Goal: Task Accomplishment & Management: Complete application form

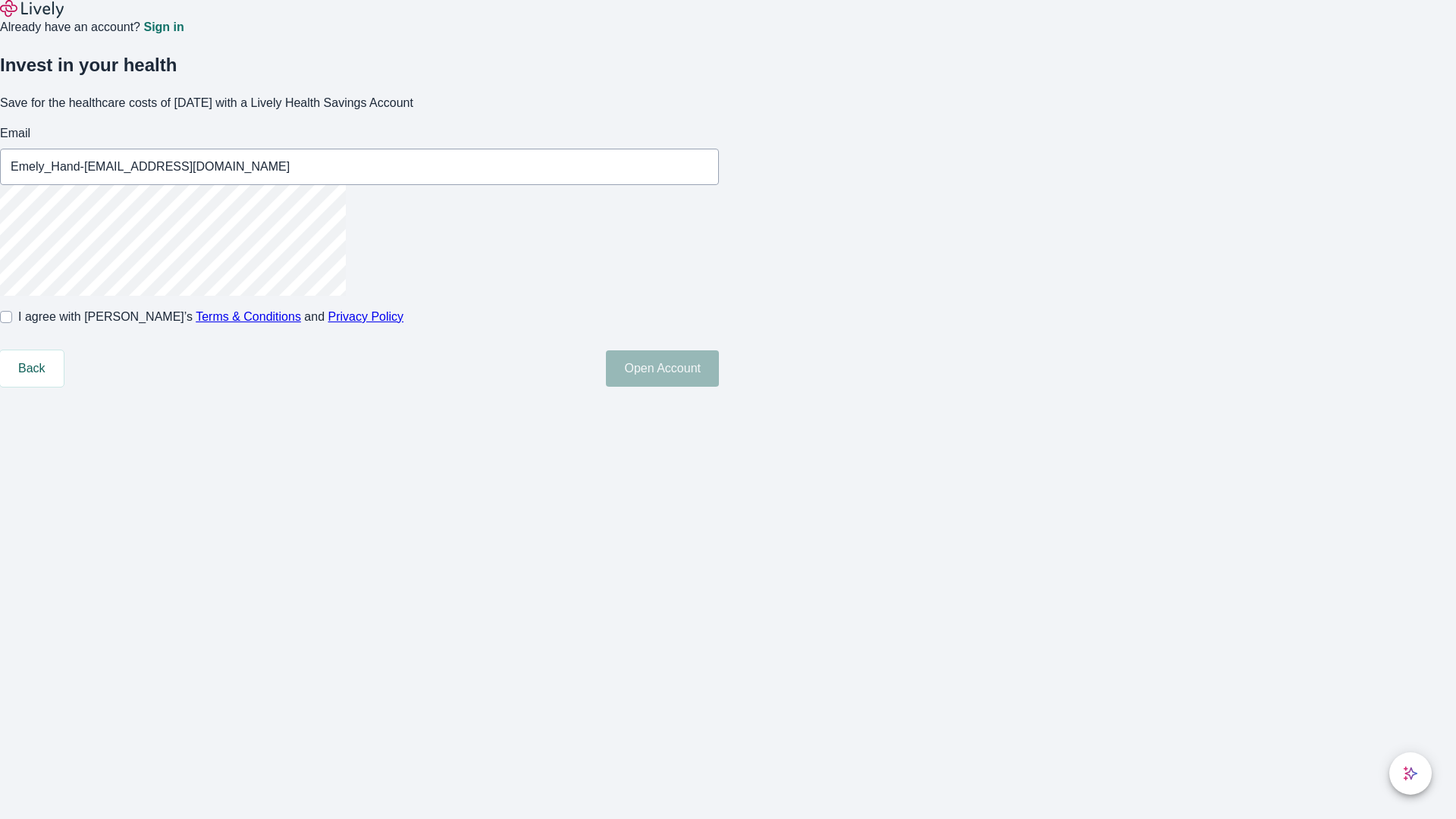
click at [12, 323] on input "I agree with Lively’s Terms & Conditions and Privacy Policy" at bounding box center [6, 316] width 12 height 12
checkbox input "true"
click at [719, 386] on button "Open Account" at bounding box center [662, 369] width 113 height 37
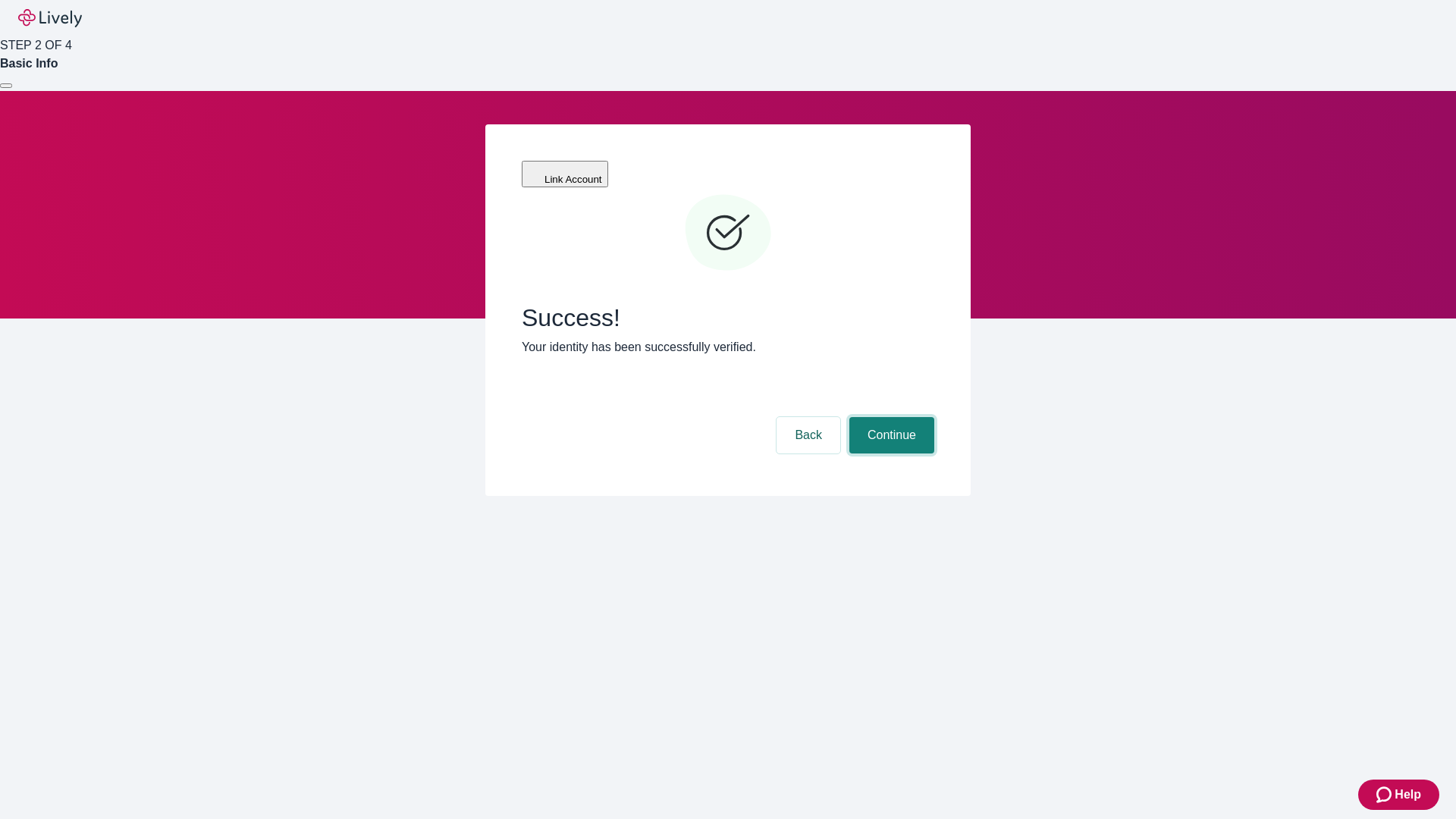
click at [890, 417] on button "Continue" at bounding box center [891, 436] width 85 height 37
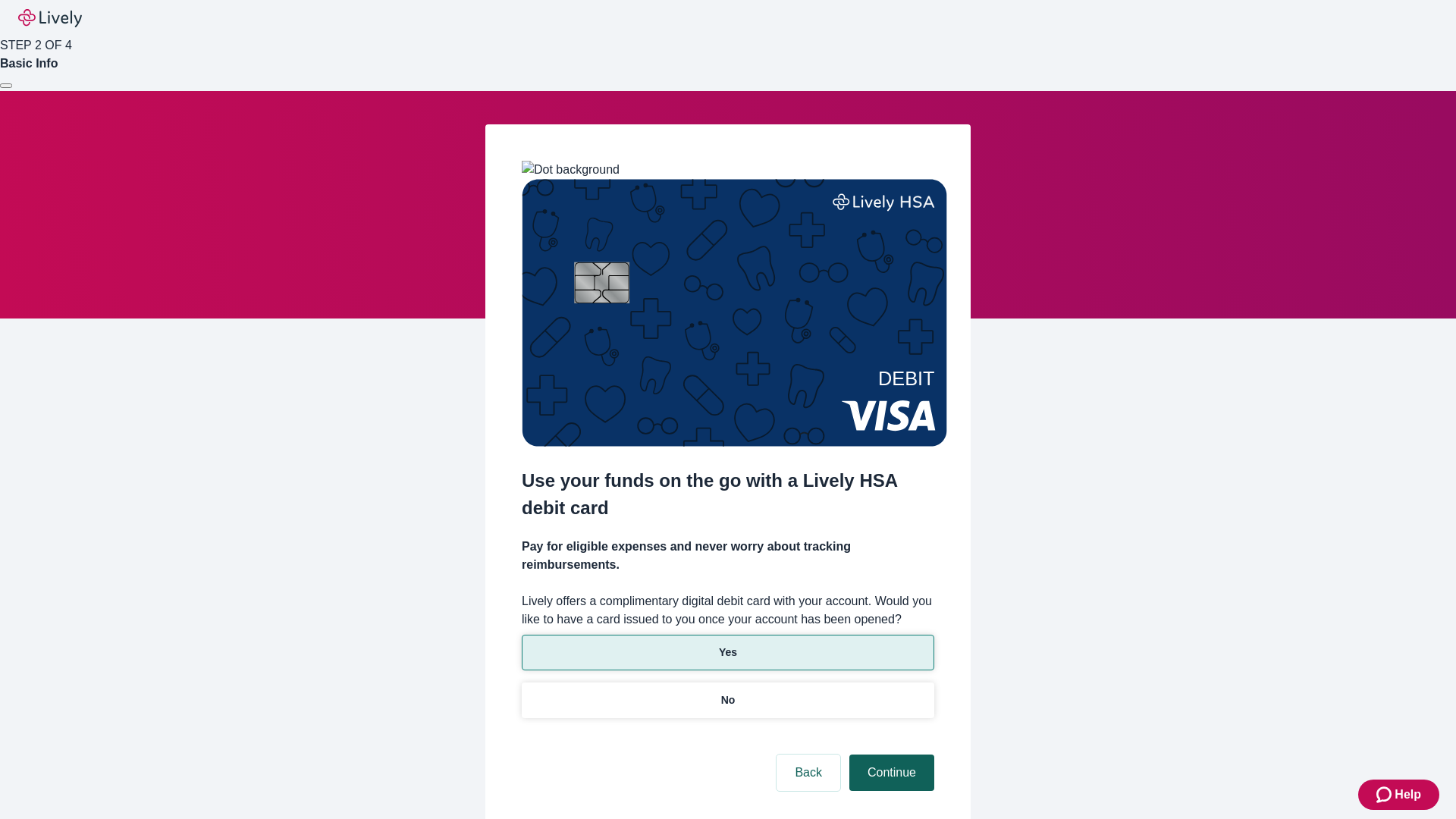
click at [728, 693] on p "No" at bounding box center [728, 701] width 14 height 16
click at [890, 755] on button "Continue" at bounding box center [891, 773] width 85 height 37
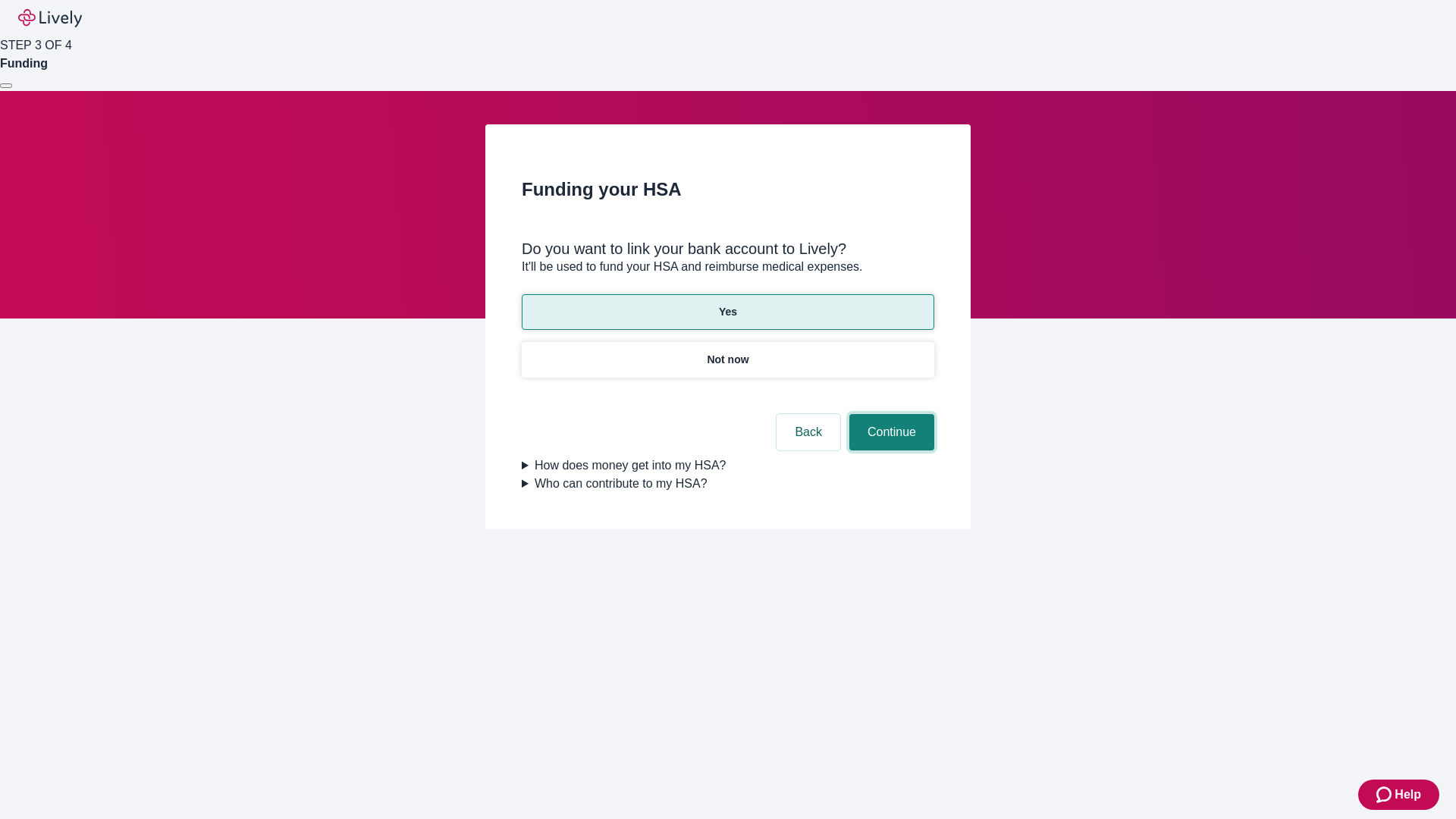
click at [890, 414] on button "Continue" at bounding box center [891, 433] width 85 height 37
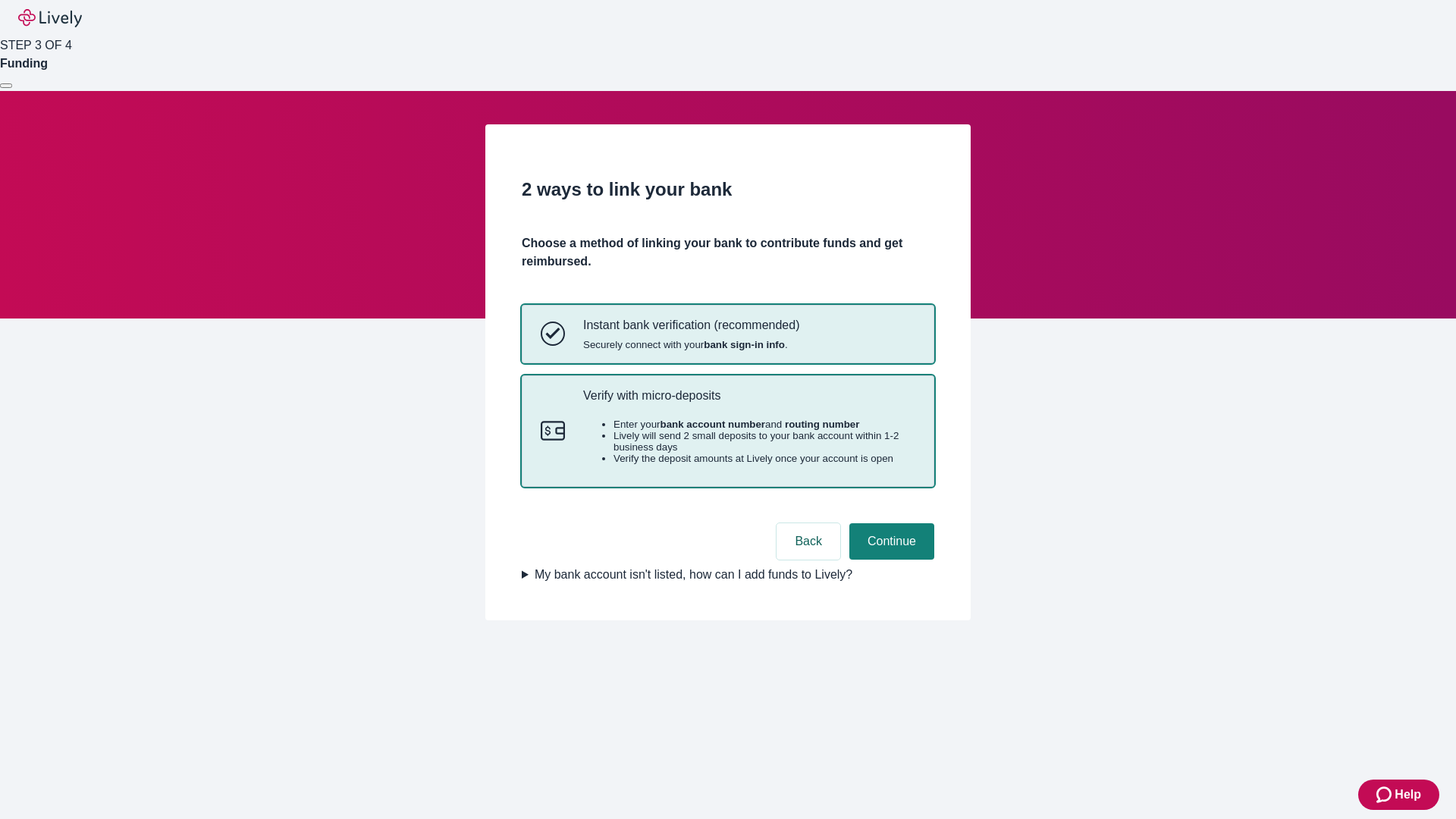
click at [748, 402] on p "Verify with micro-deposits" at bounding box center [749, 395] width 332 height 14
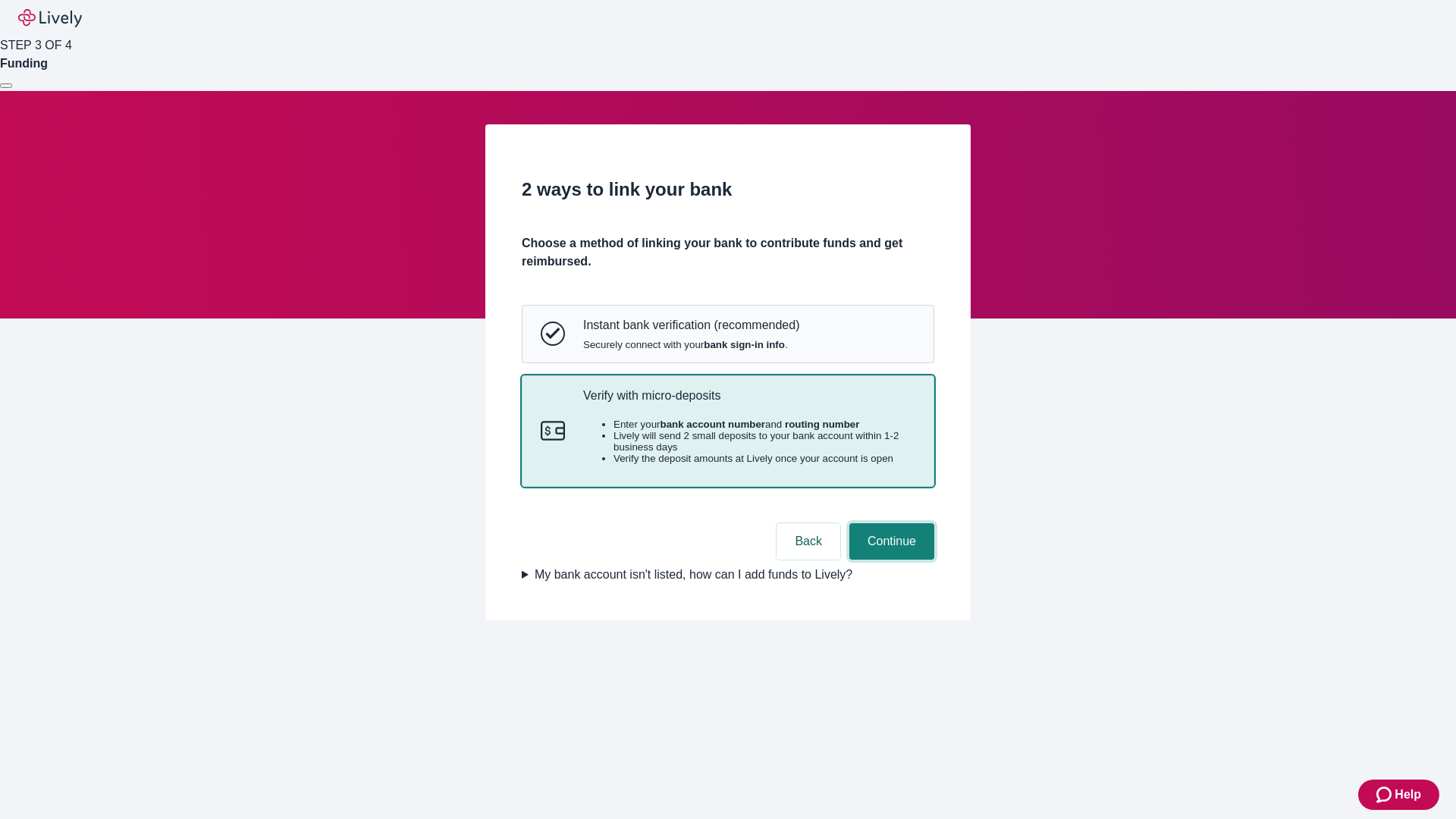
click at [890, 560] on button "Continue" at bounding box center [891, 541] width 85 height 37
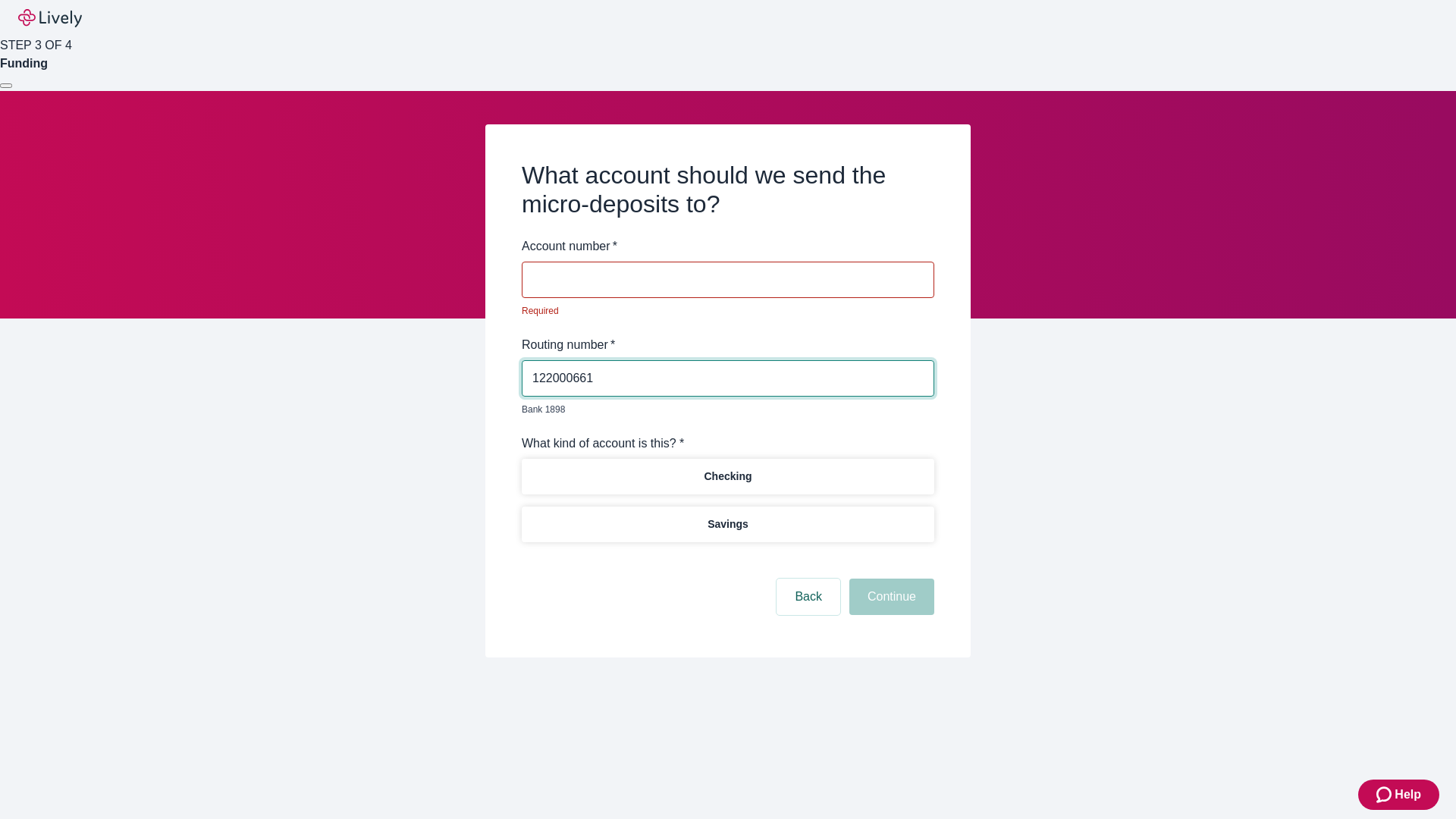
type input "122000661"
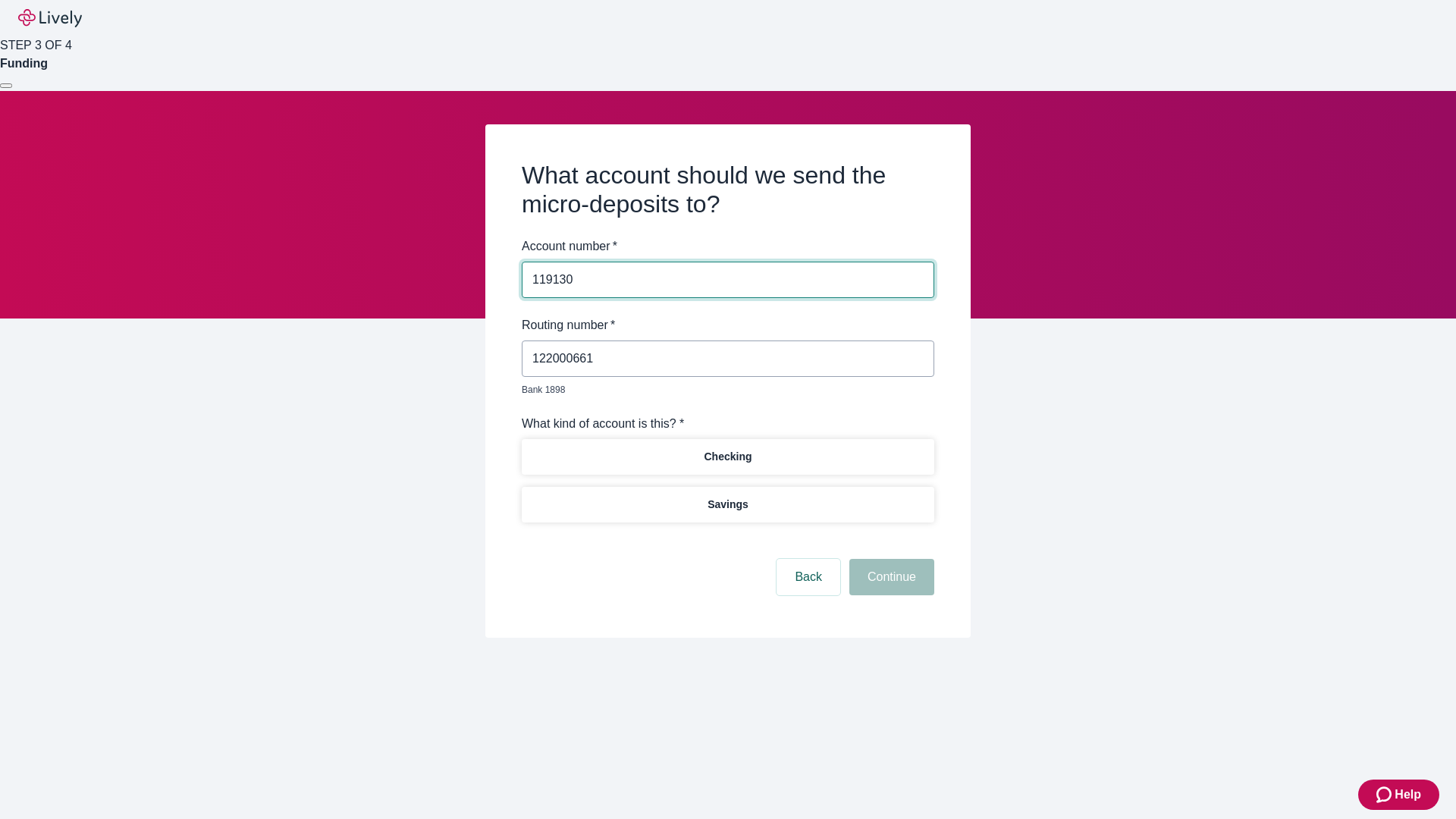
type input "119130"
click at [728, 449] on p "Checking" at bounding box center [728, 457] width 48 height 16
click at [890, 560] on button "Continue" at bounding box center [891, 577] width 85 height 37
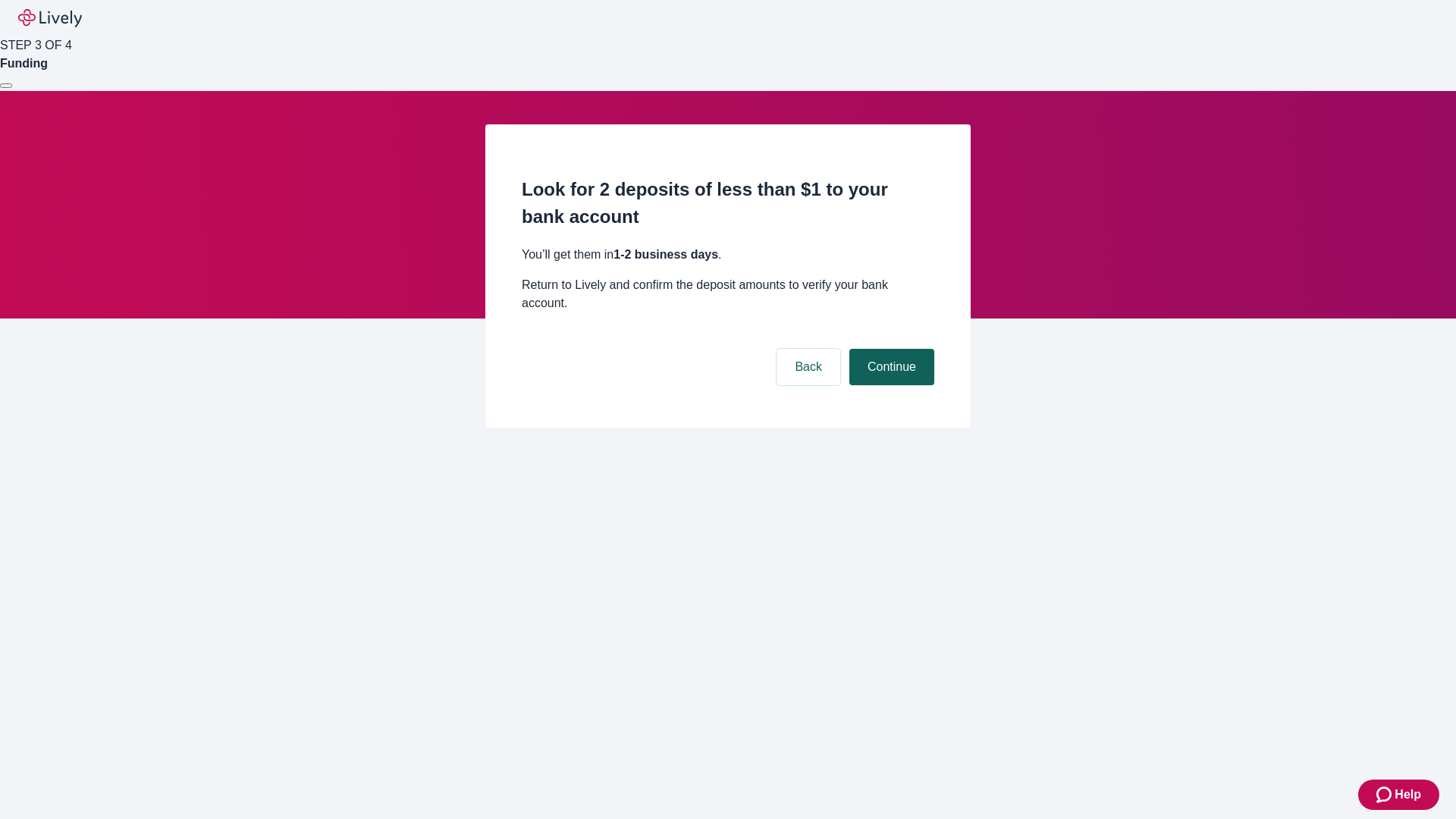
click at [890, 349] on button "Continue" at bounding box center [891, 367] width 85 height 37
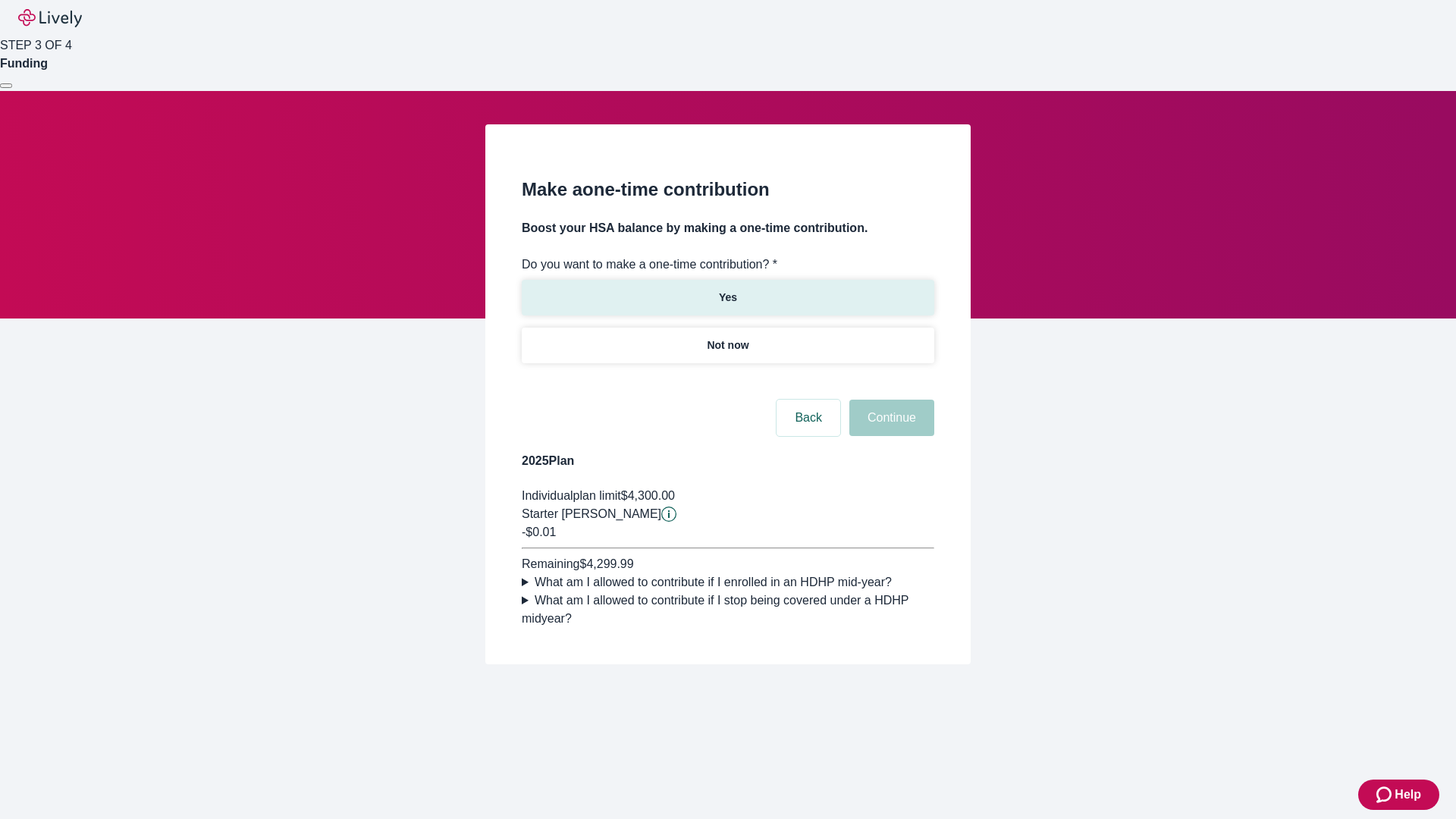
click at [728, 289] on p "Yes" at bounding box center [728, 297] width 18 height 16
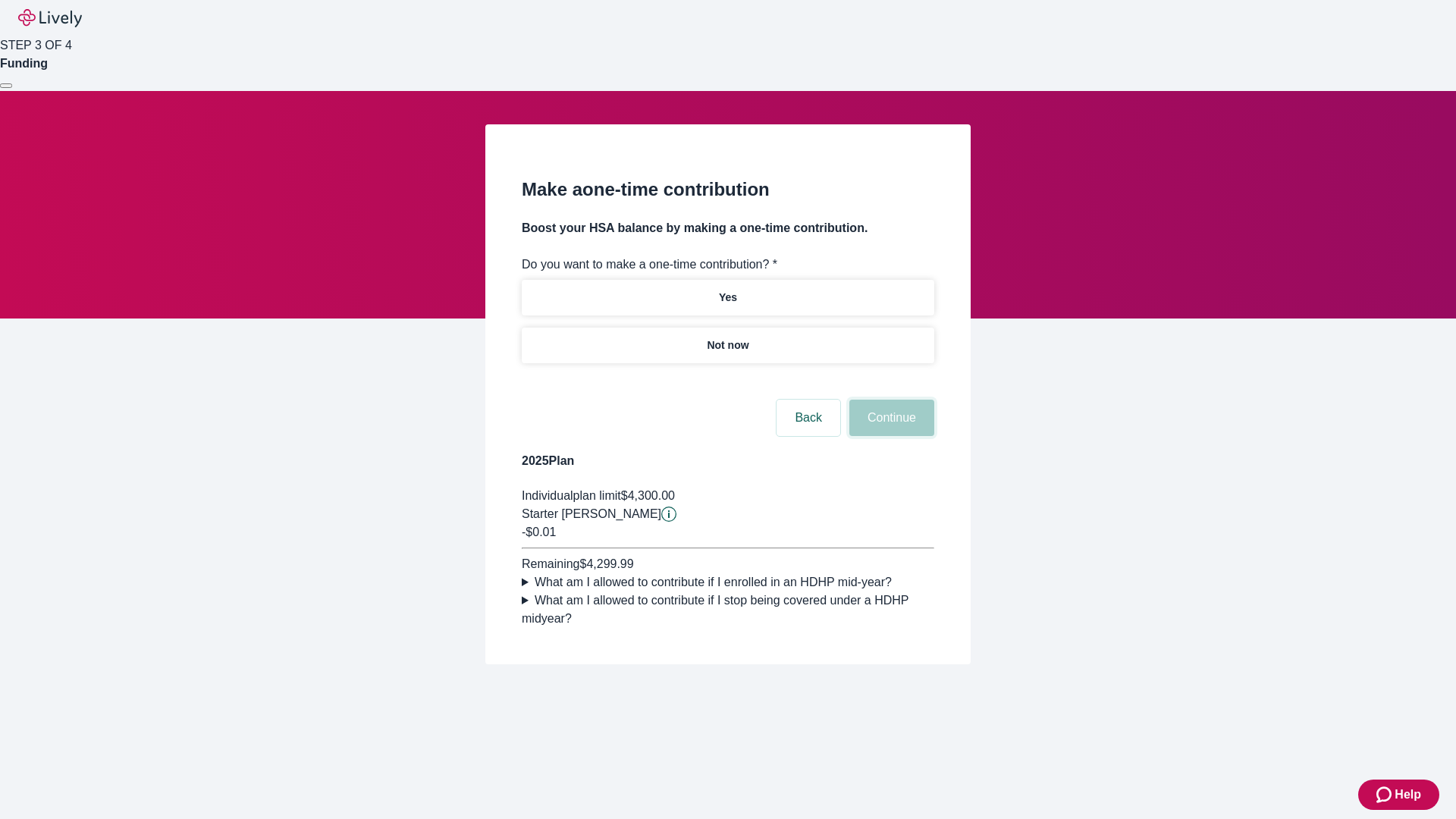
click at [890, 436] on button "Continue" at bounding box center [891, 418] width 85 height 37
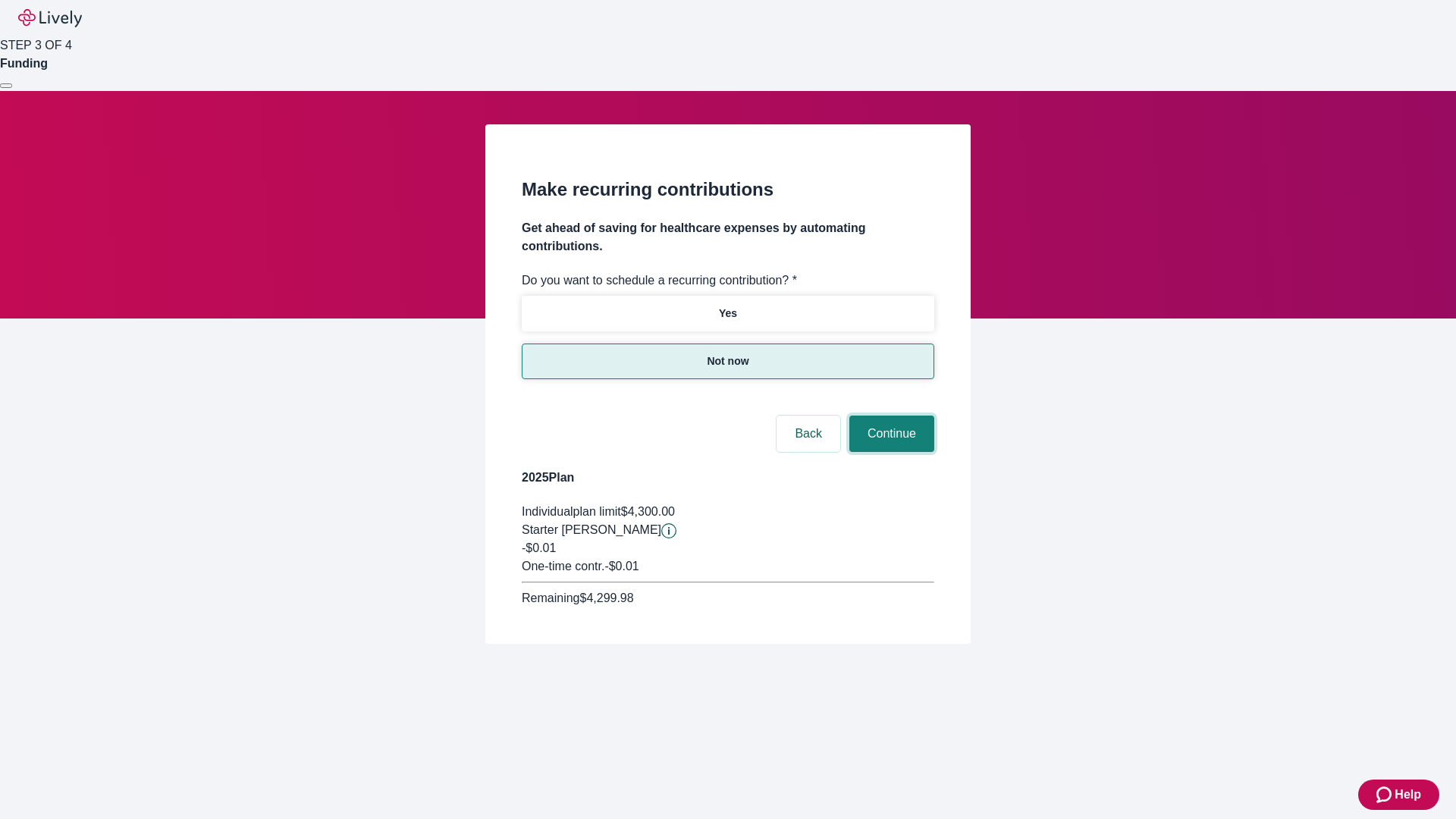
click at [890, 416] on button "Continue" at bounding box center [891, 434] width 85 height 37
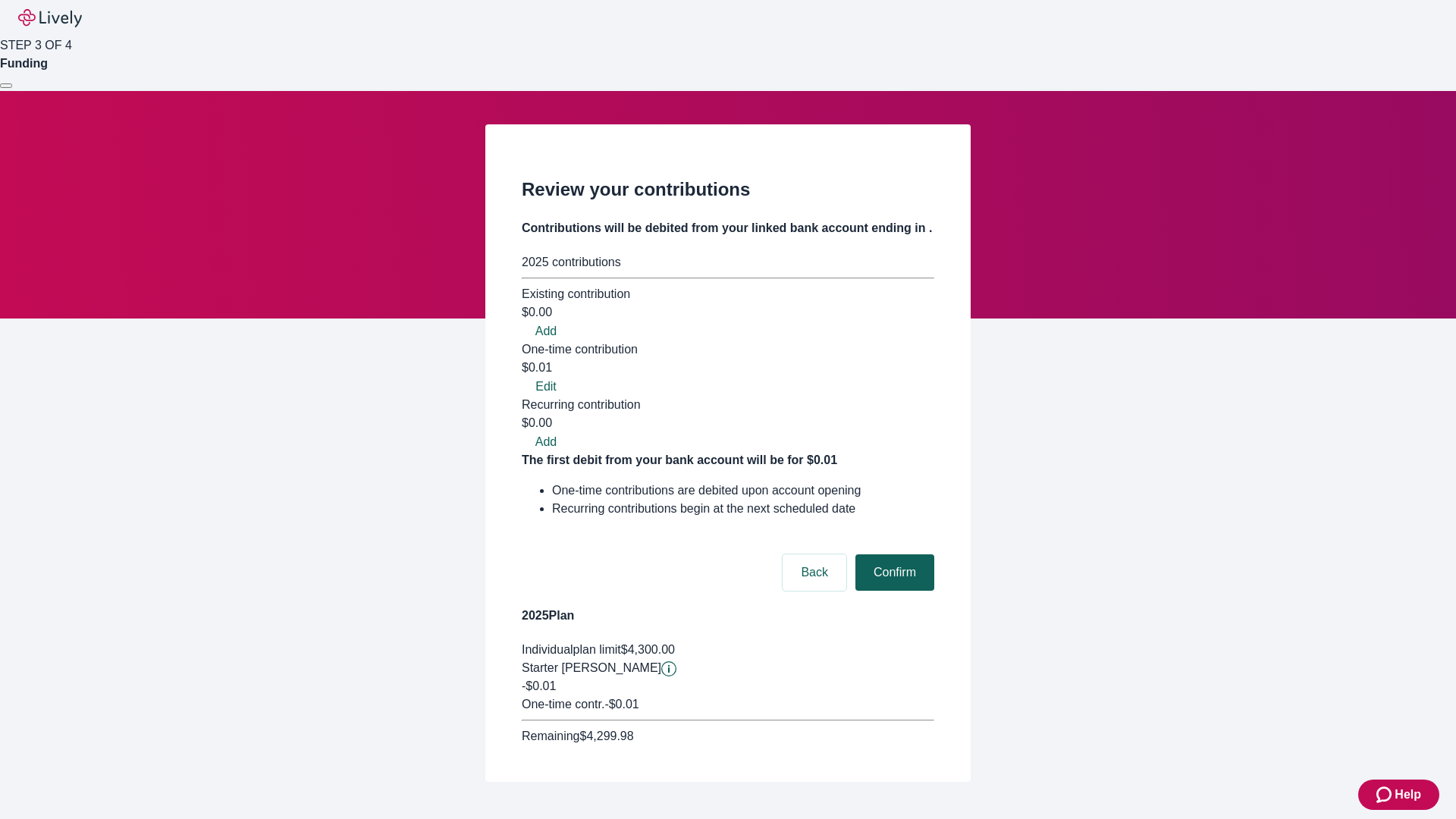
click at [893, 554] on button "Confirm" at bounding box center [895, 573] width 79 height 37
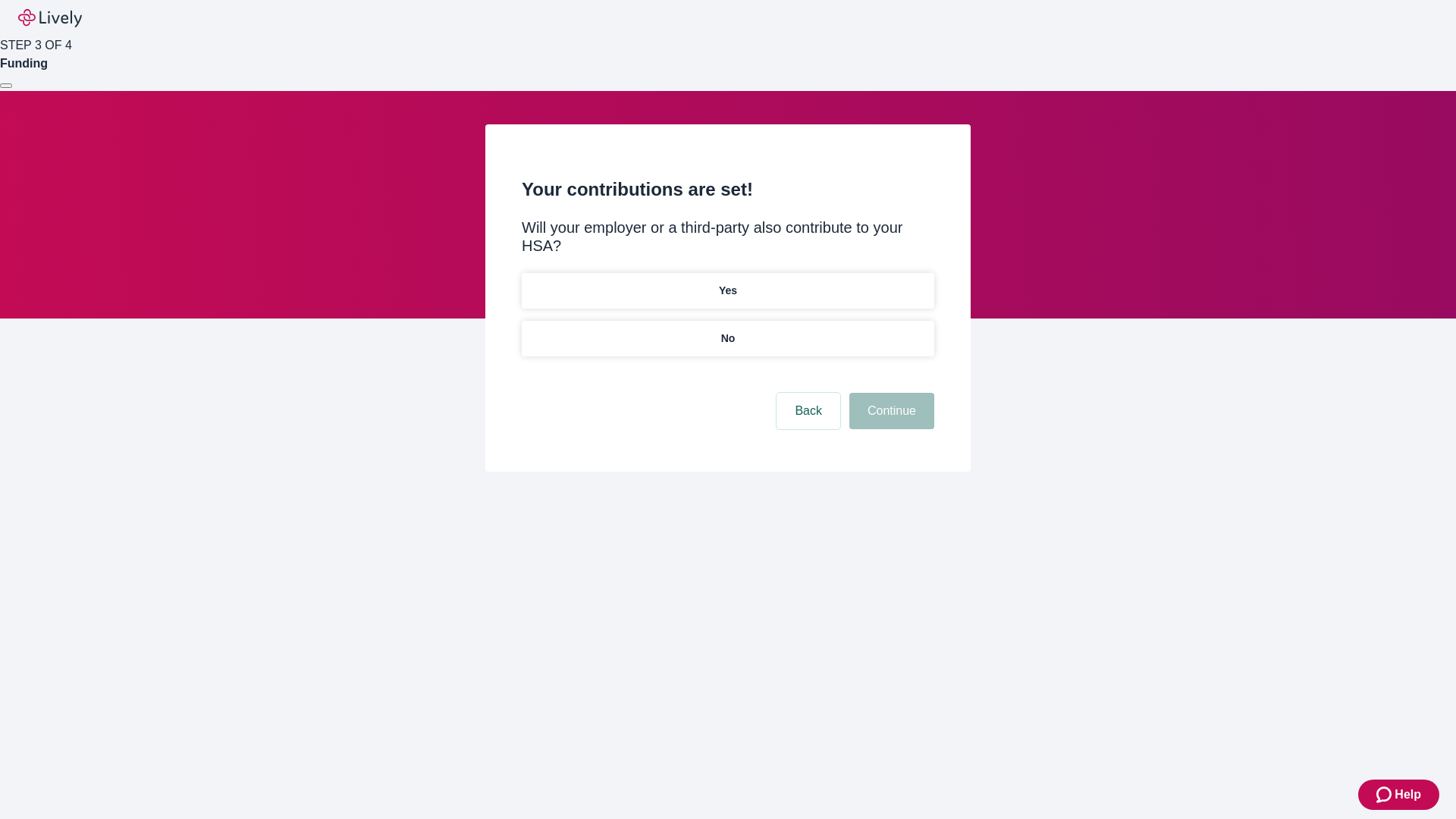
click at [728, 331] on p "No" at bounding box center [728, 339] width 14 height 16
click at [890, 393] on button "Continue" at bounding box center [891, 411] width 85 height 37
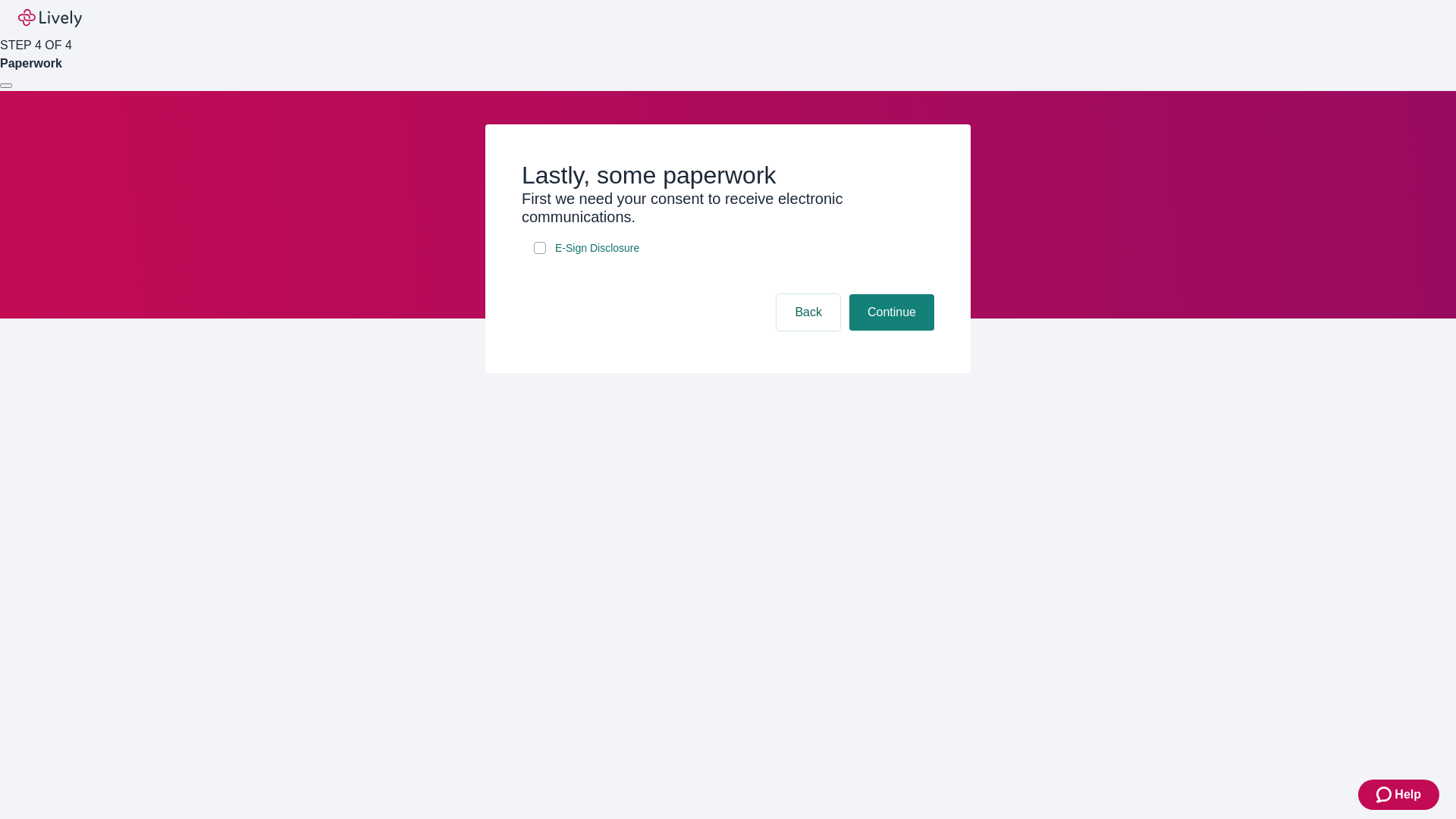
click at [540, 254] on input "E-Sign Disclosure" at bounding box center [539, 247] width 12 height 12
checkbox input "true"
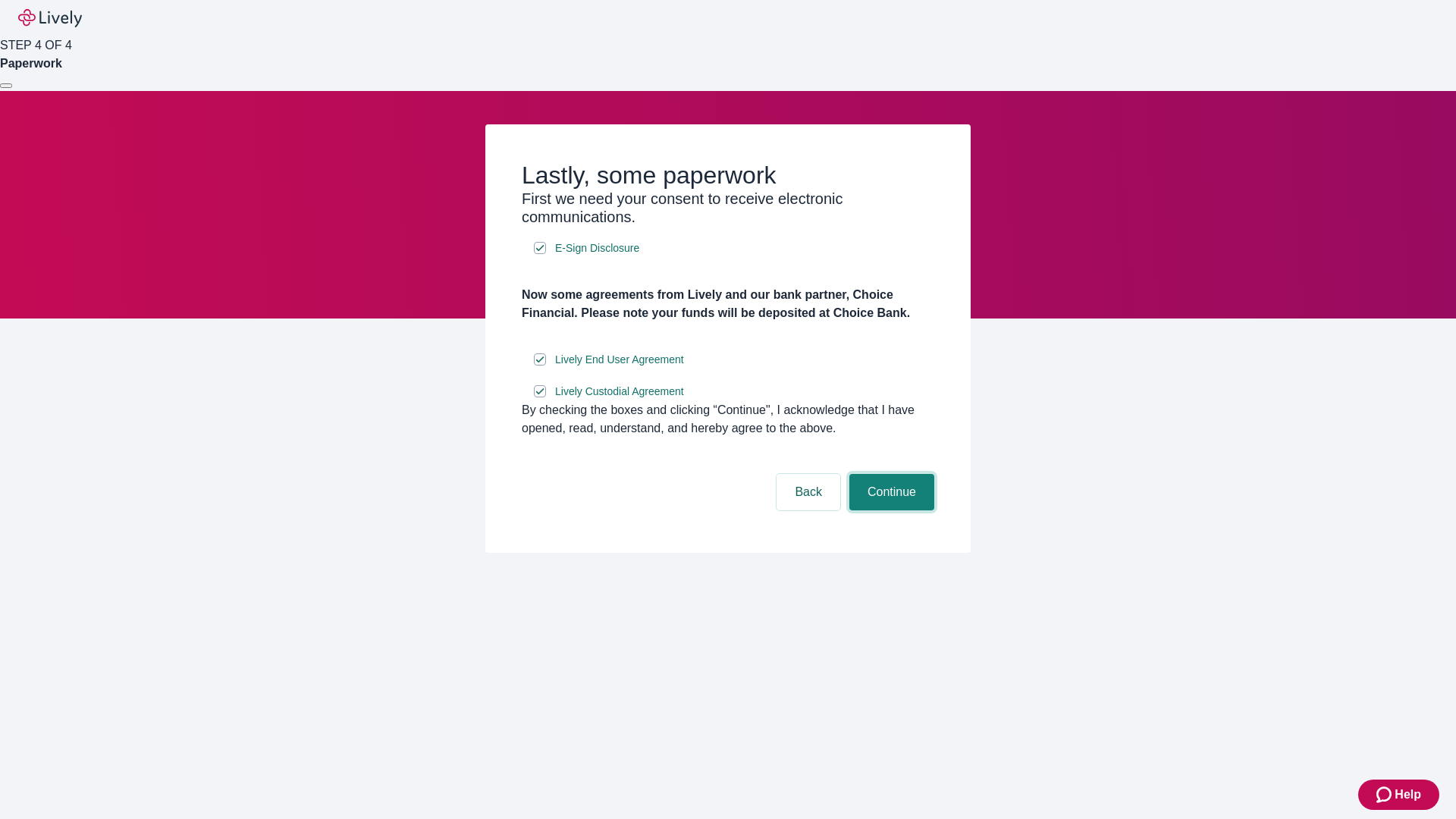
click at [890, 510] on button "Continue" at bounding box center [891, 492] width 85 height 37
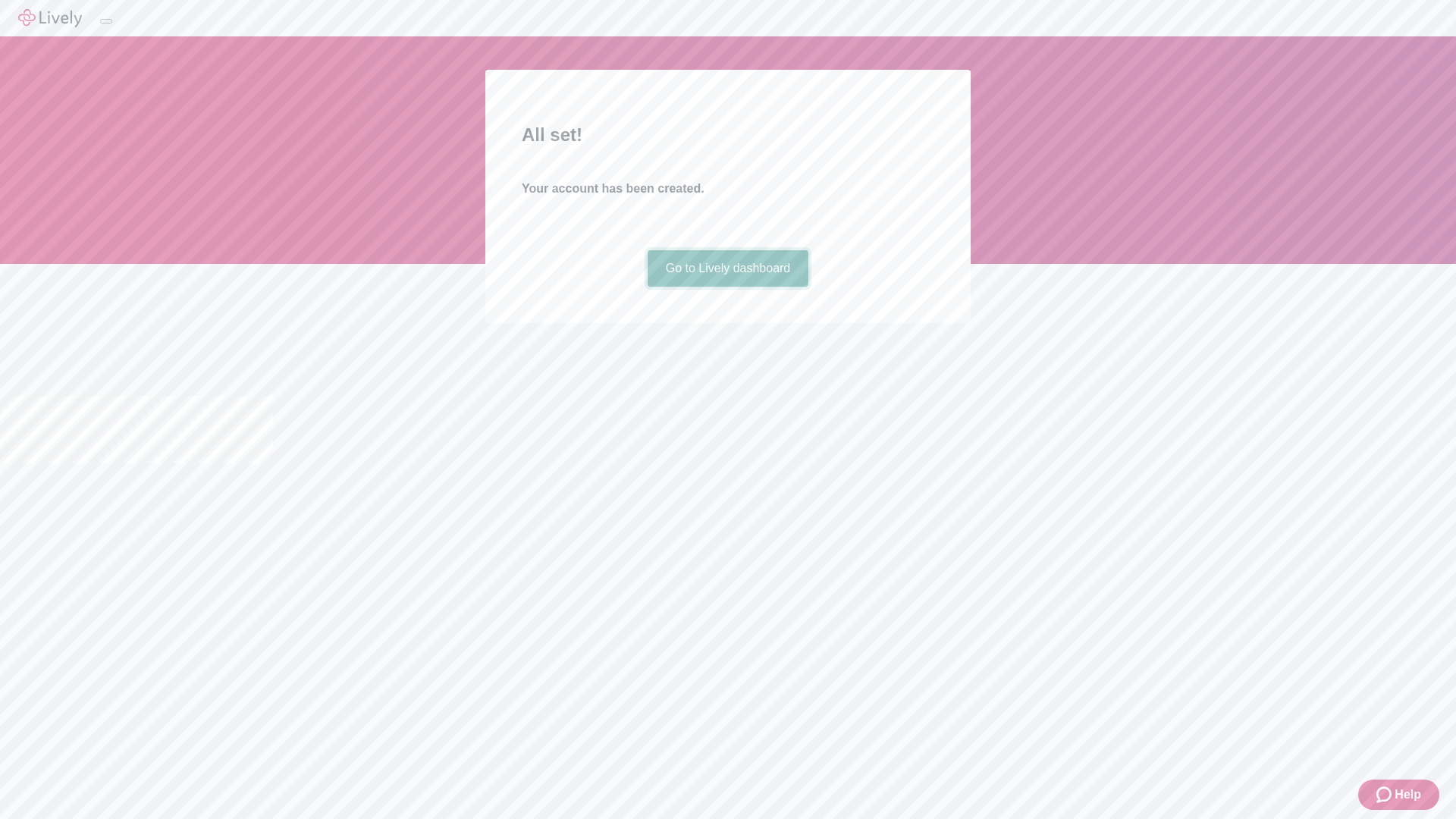
click at [728, 286] on link "Go to Lively dashboard" at bounding box center [728, 269] width 161 height 37
